Goal: Task Accomplishment & Management: Manage account settings

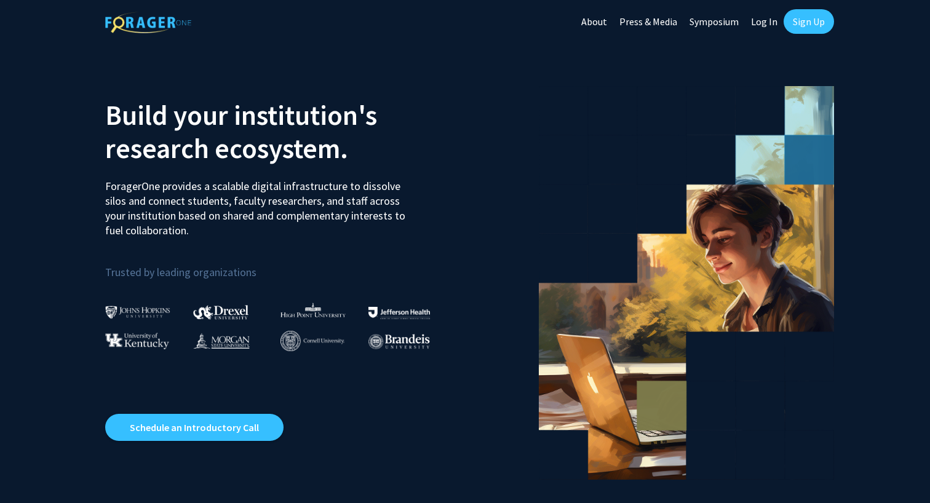
click at [767, 24] on link "Log In" at bounding box center [763, 21] width 39 height 43
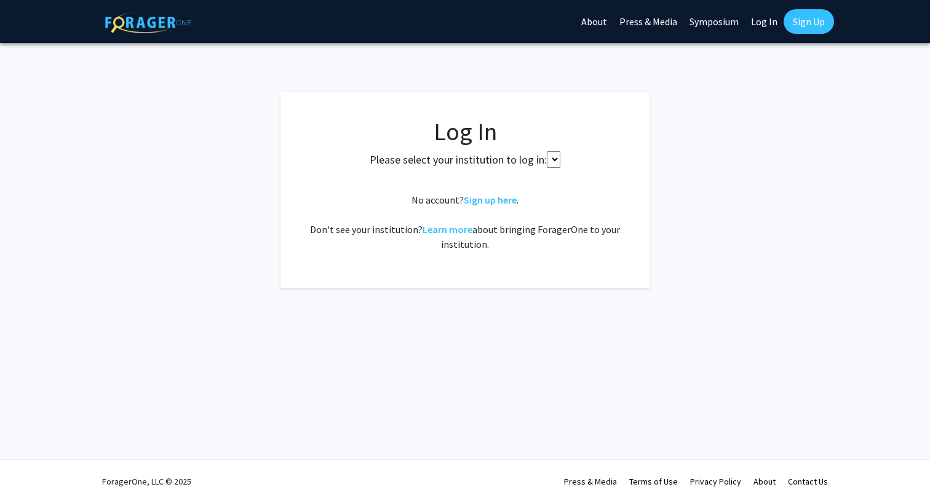
select select
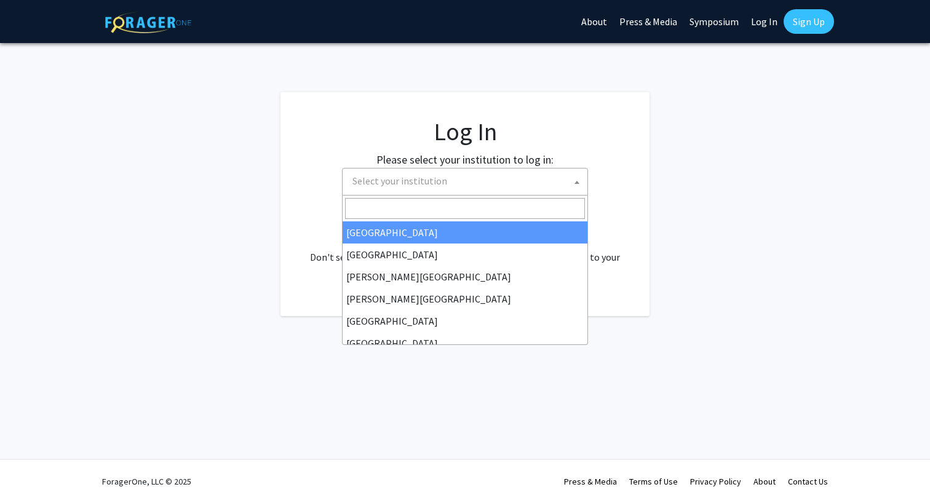
click at [471, 183] on span "Select your institution" at bounding box center [467, 180] width 240 height 25
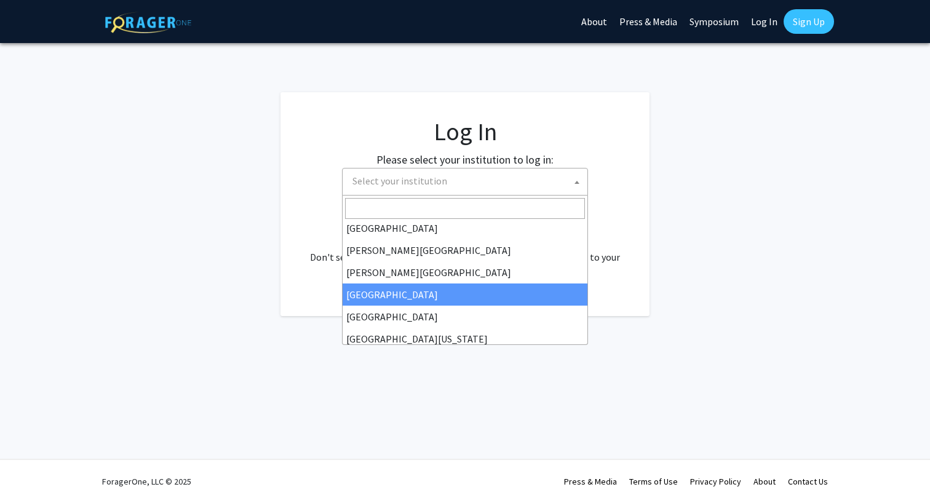
scroll to position [40, 0]
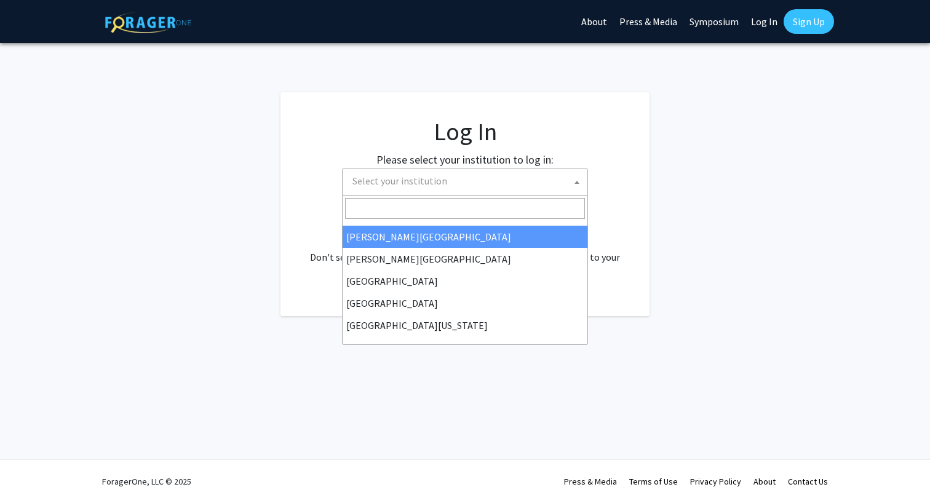
click at [414, 197] on span at bounding box center [464, 208] width 245 height 26
click at [413, 208] on input "Search" at bounding box center [465, 208] width 240 height 21
type input "c"
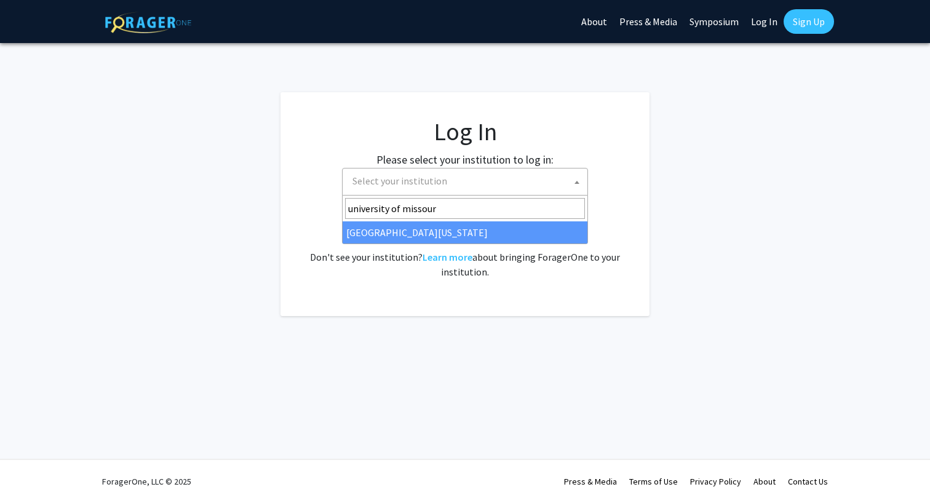
type input "[GEOGRAPHIC_DATA][US_STATE]"
select select "33"
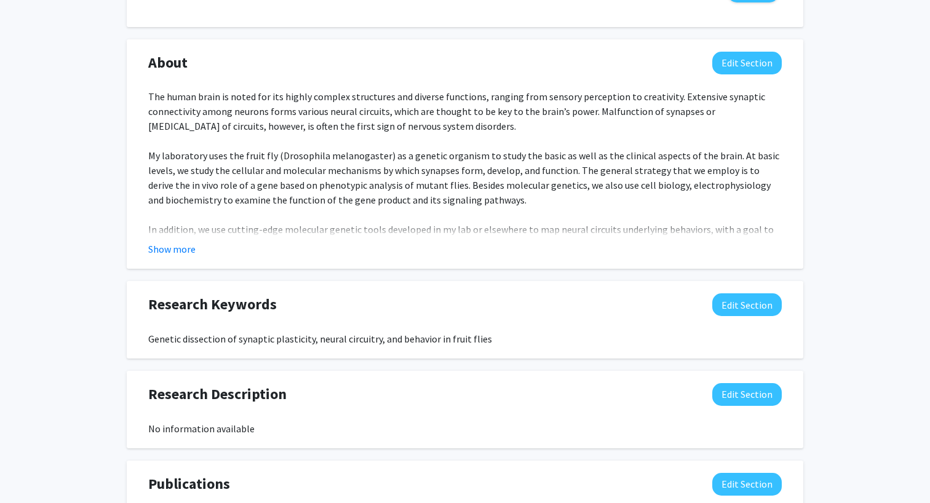
scroll to position [555, 0]
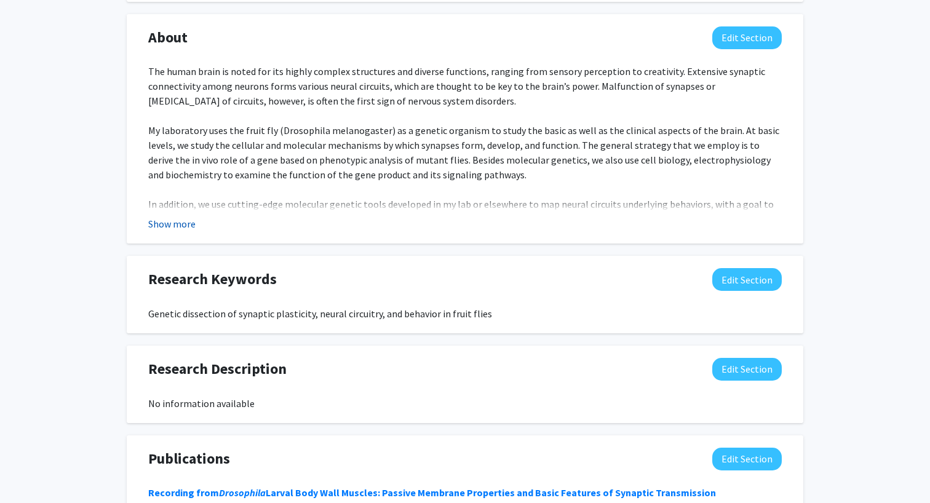
click at [190, 225] on button "Show more" at bounding box center [171, 223] width 47 height 15
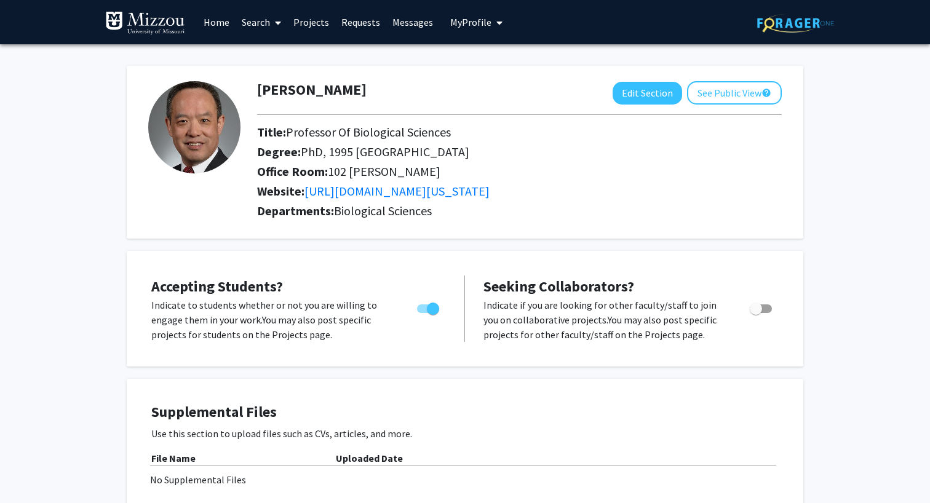
scroll to position [0, 0]
click at [797, 22] on img at bounding box center [795, 23] width 77 height 19
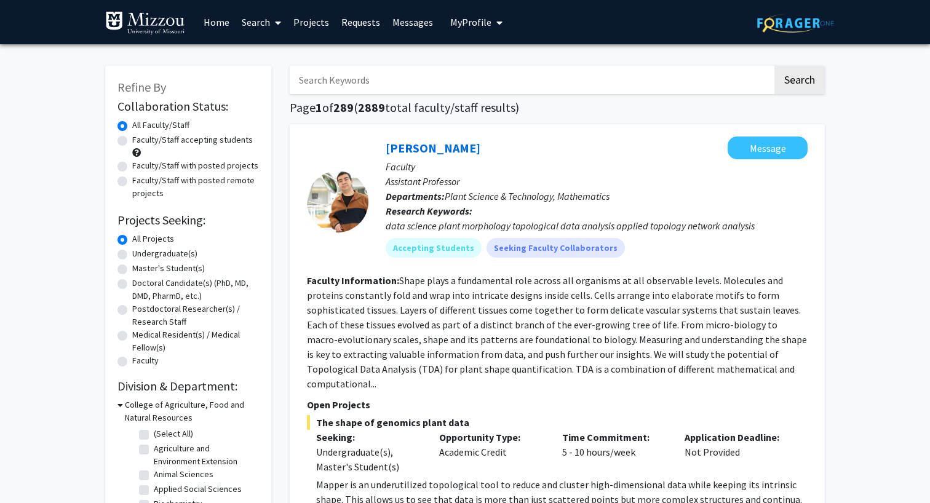
click at [361, 25] on link "Requests" at bounding box center [360, 22] width 51 height 43
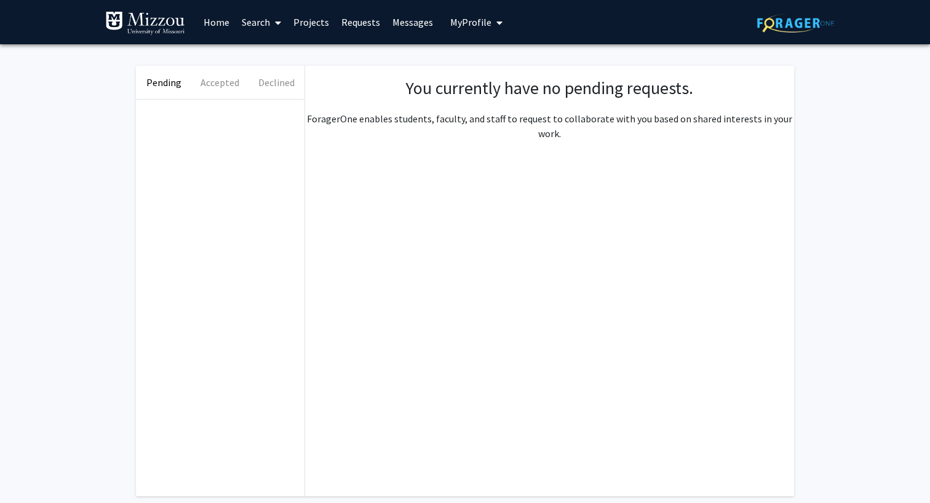
click at [476, 24] on span "My Profile" at bounding box center [470, 22] width 41 height 12
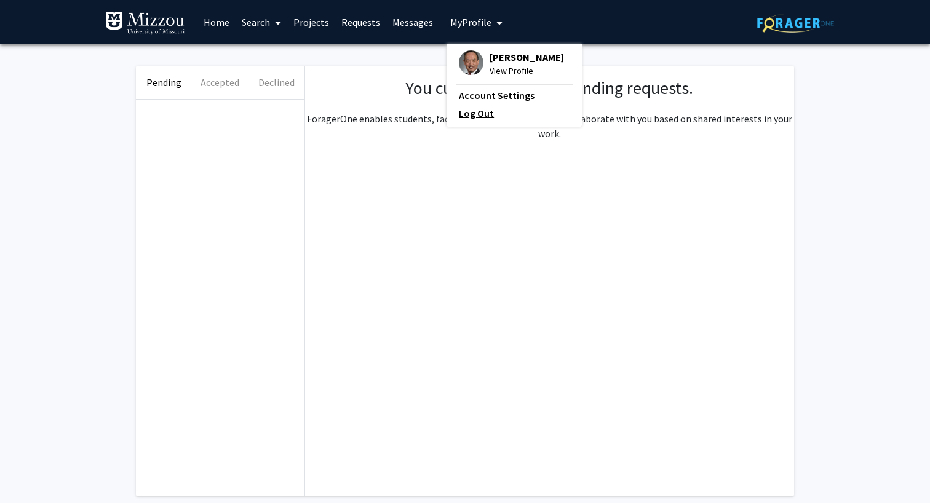
click at [483, 114] on link "Log Out" at bounding box center [514, 113] width 111 height 15
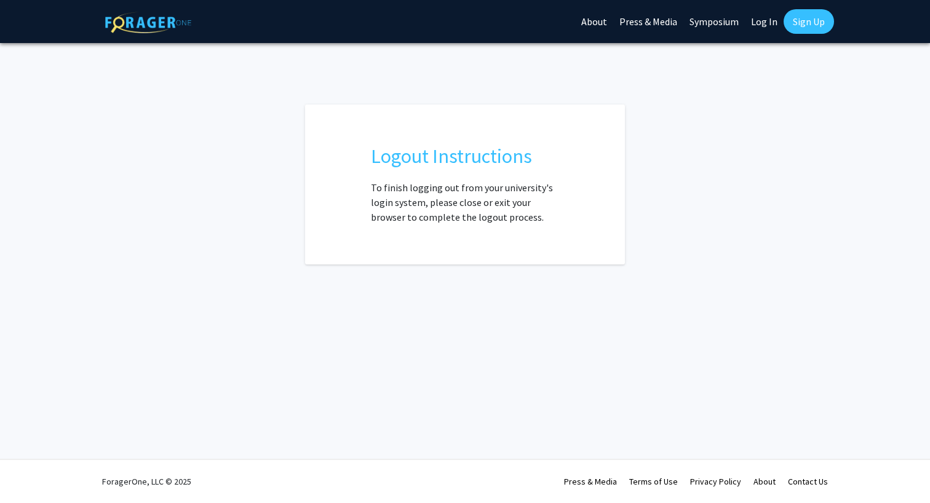
click at [135, 18] on img at bounding box center [148, 23] width 86 height 22
